Goal: Task Accomplishment & Management: Manage account settings

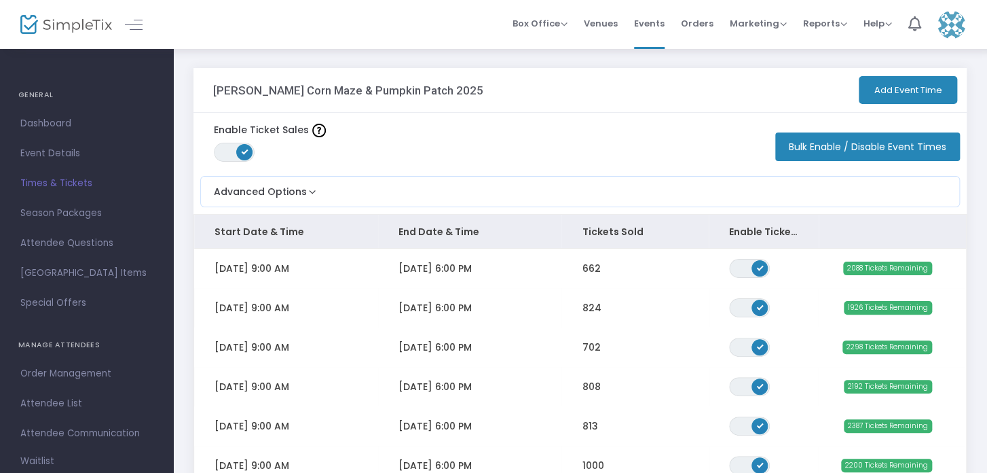
click at [954, 32] on img at bounding box center [952, 25] width 28 height 28
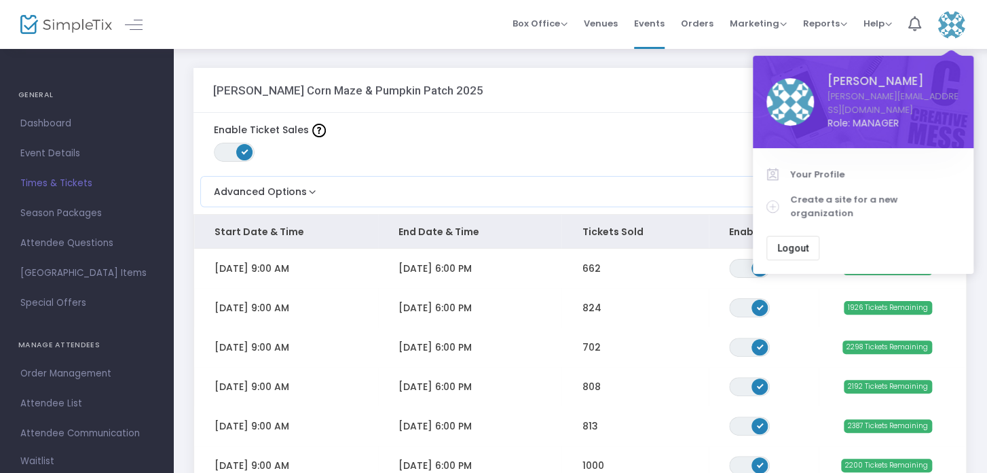
click at [719, 77] on div "Sauchuk's Corn Maze & Pumpkin Patch 2025 Add Event Time" at bounding box center [580, 90] width 773 height 45
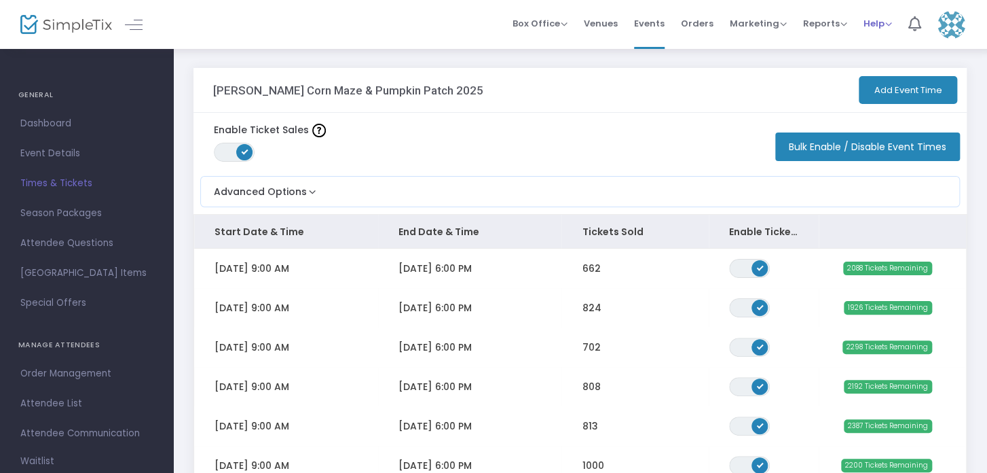
click at [874, 30] on div "Help View Docs Contact Support" at bounding box center [878, 24] width 29 height 14
click at [879, 20] on span "Help" at bounding box center [878, 23] width 29 height 13
click at [900, 69] on li "Contact Support" at bounding box center [914, 72] width 100 height 26
